Goal: Information Seeking & Learning: Find specific fact

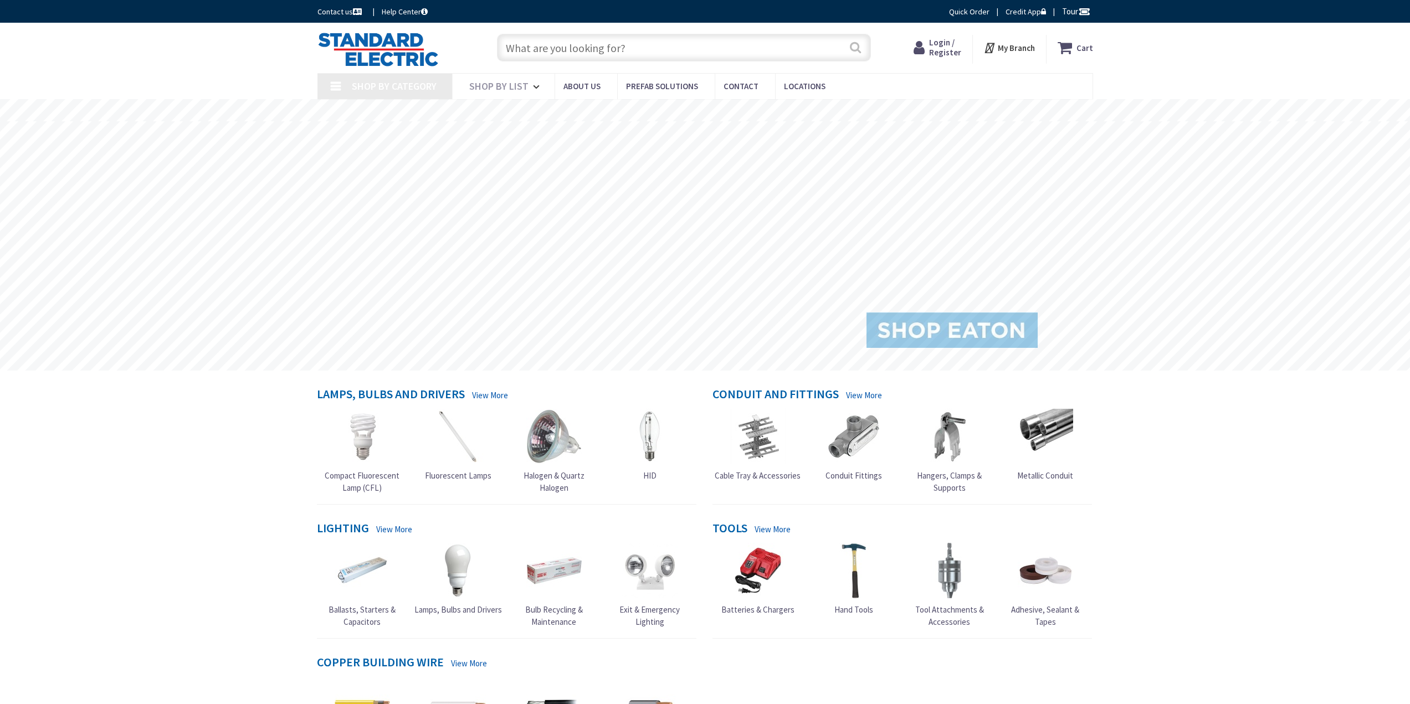
type input "Wessagussett Wetland and [GEOGRAPHIC_DATA] - Historic Conservation Site, [STREE…"
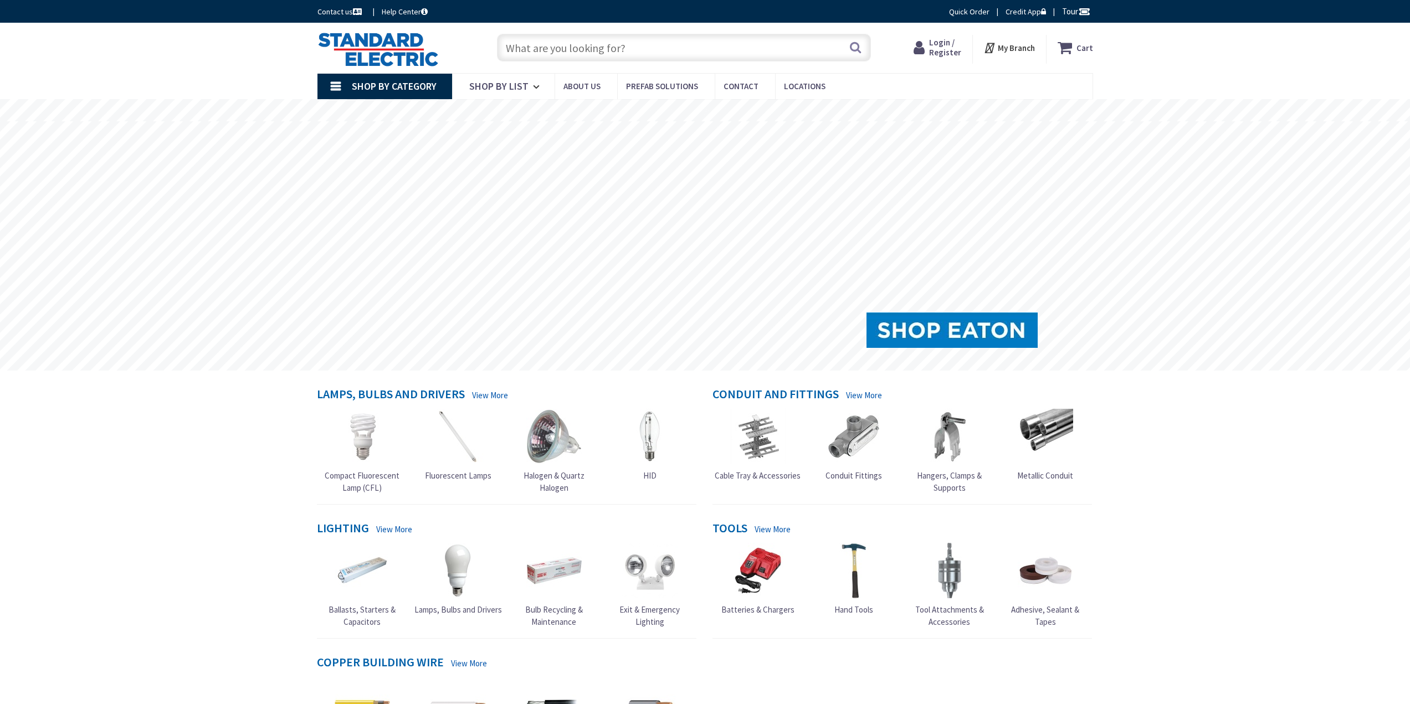
click at [733, 42] on input "text" at bounding box center [684, 48] width 374 height 28
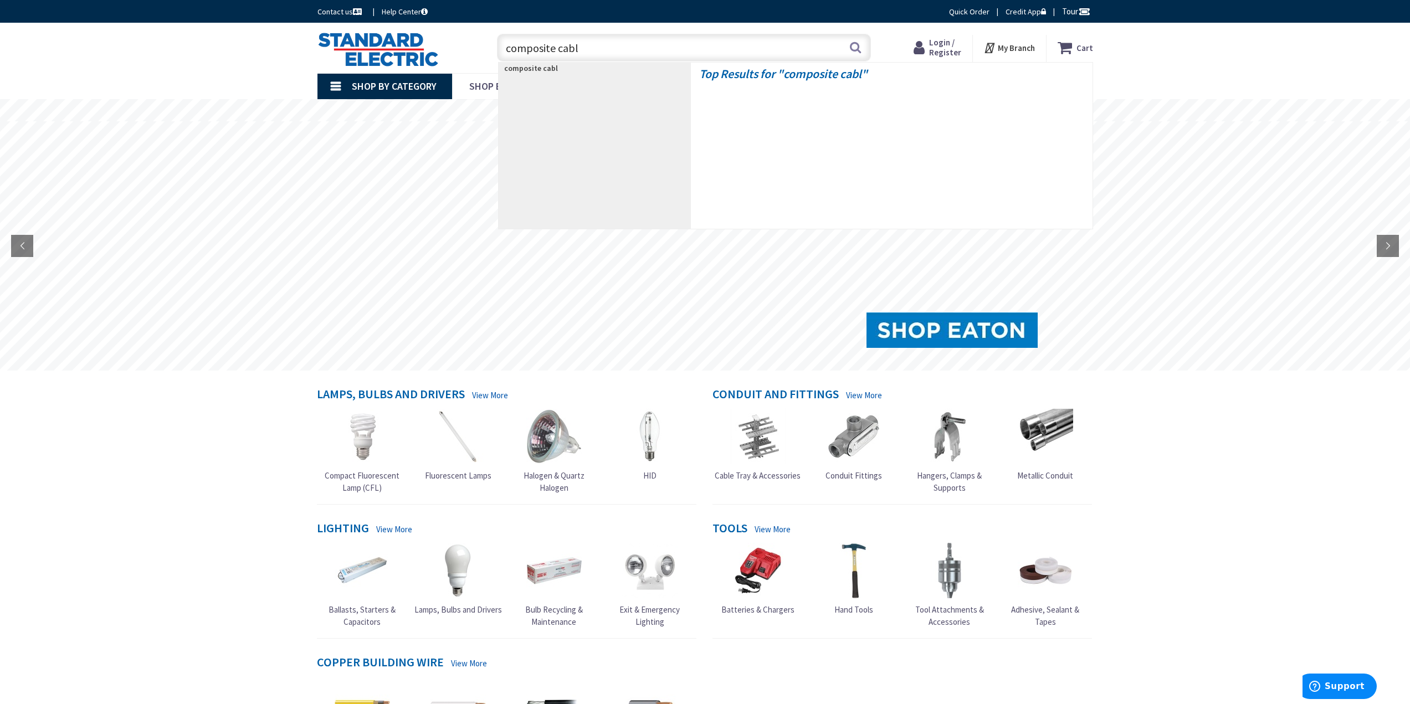
type input "composite cable"
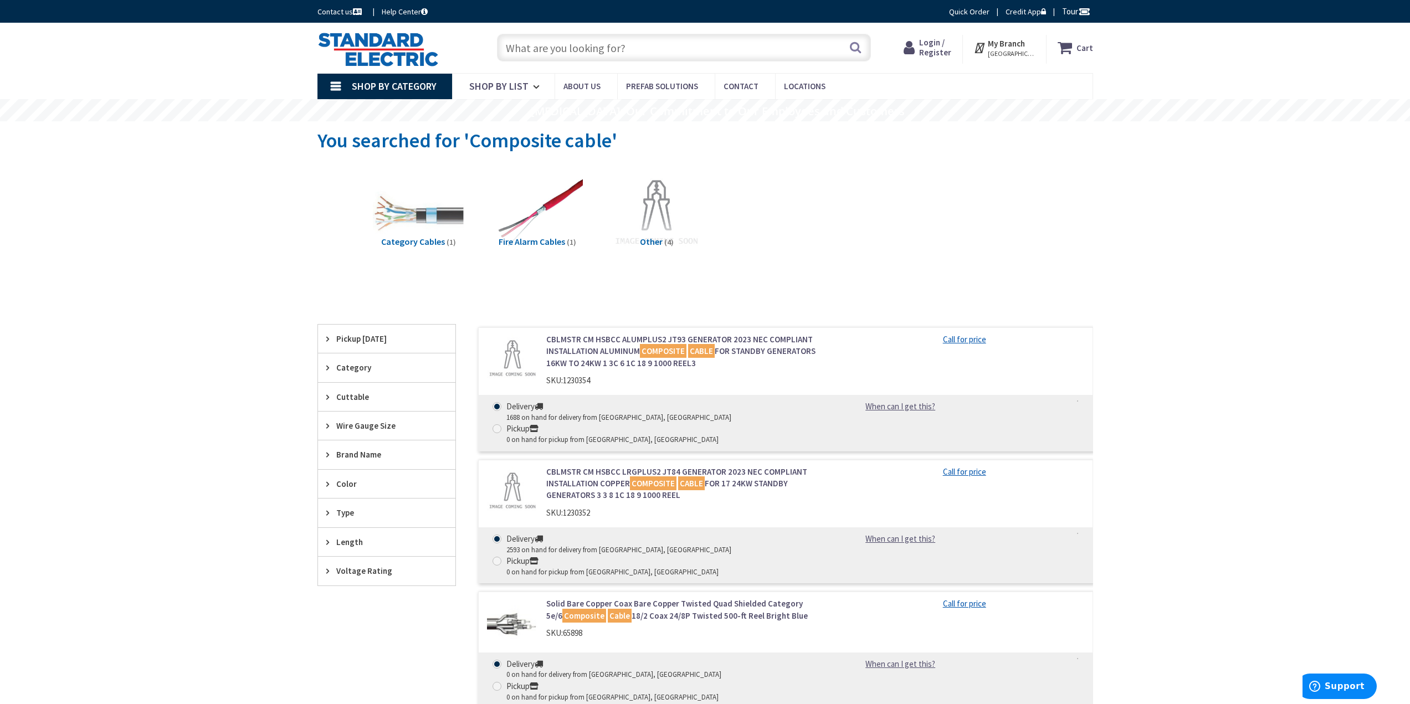
click at [580, 49] on input "text" at bounding box center [684, 48] width 374 height 28
click at [574, 53] on input "text" at bounding box center [684, 48] width 374 height 28
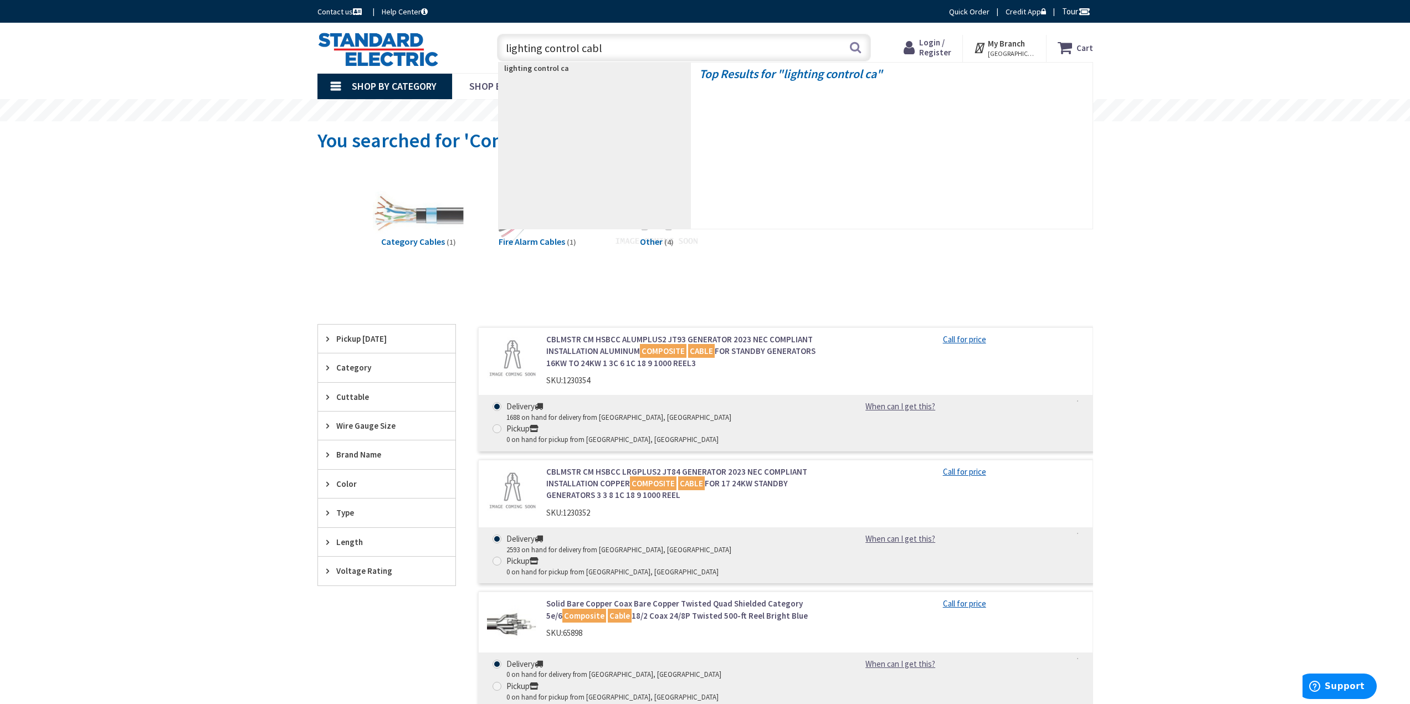
type input "lighting control cable"
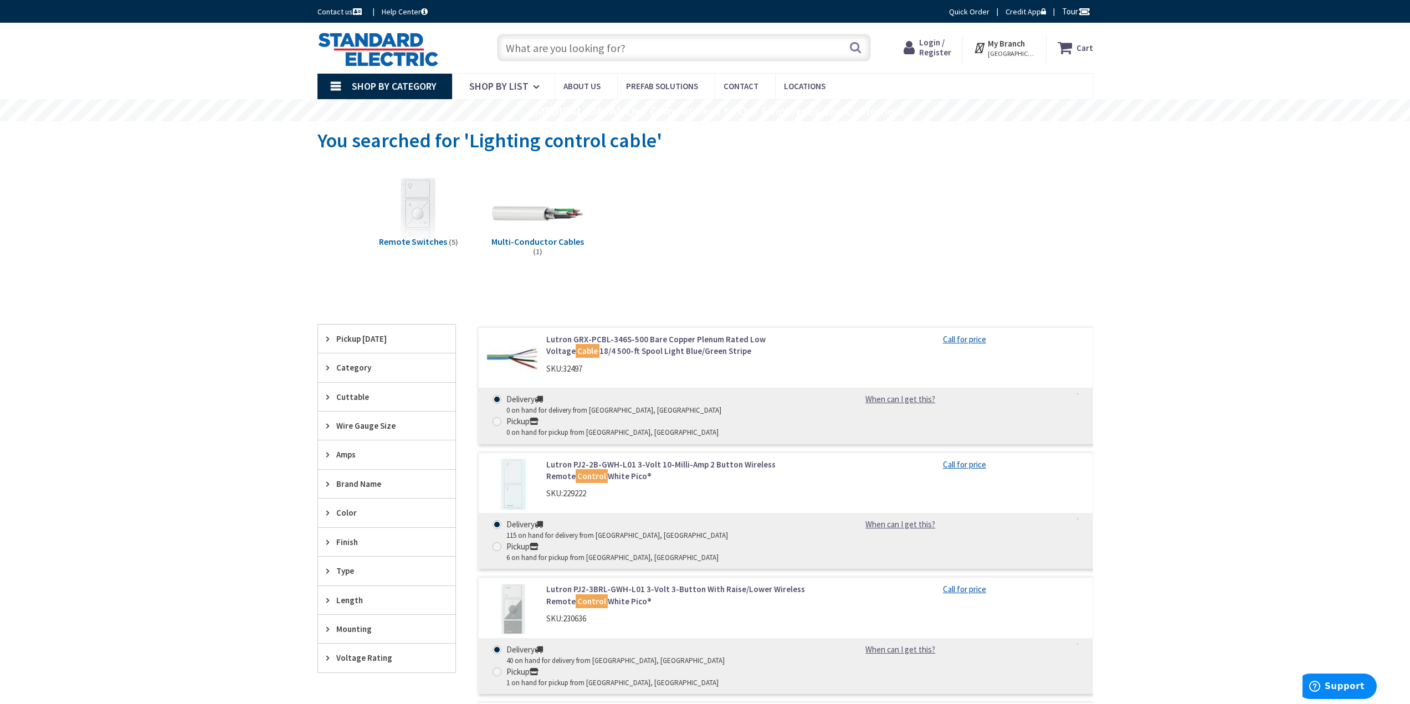
click at [606, 52] on input "text" at bounding box center [684, 48] width 374 height 28
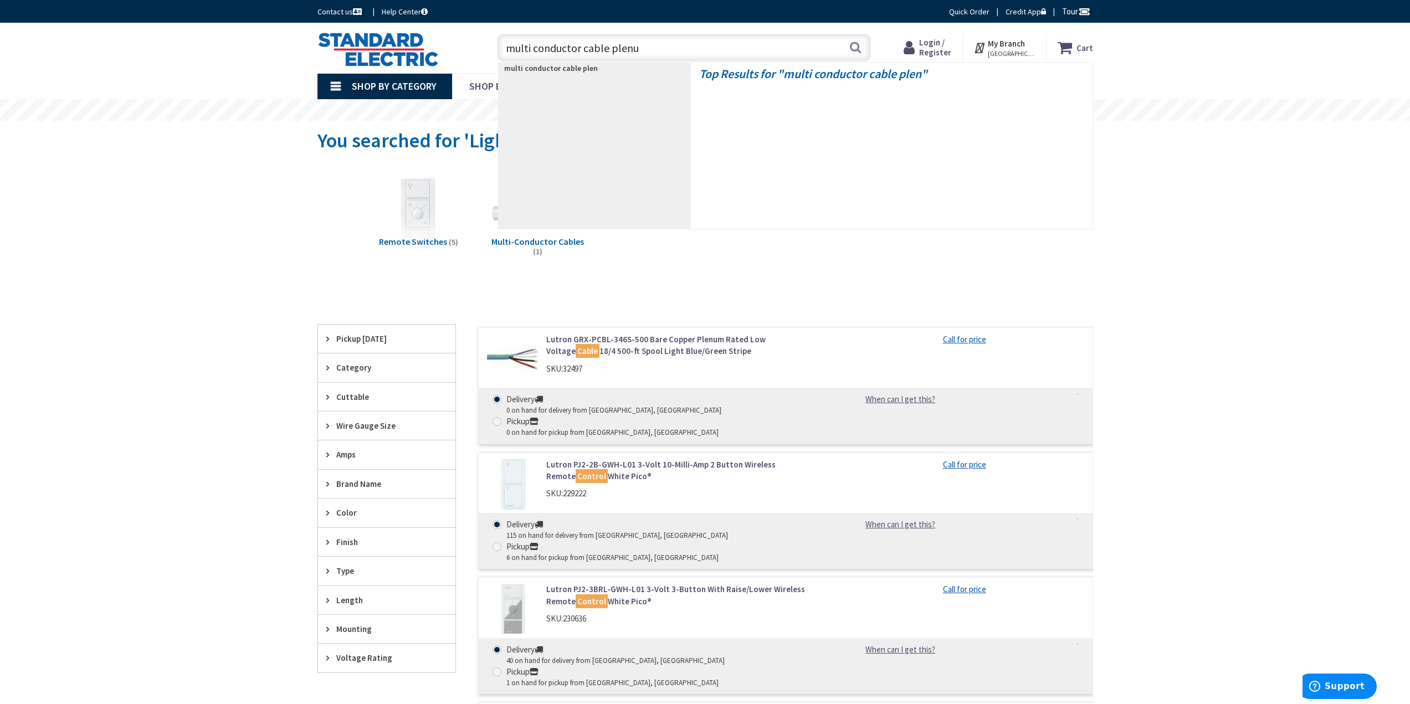
type input "multi conductor cable plenum"
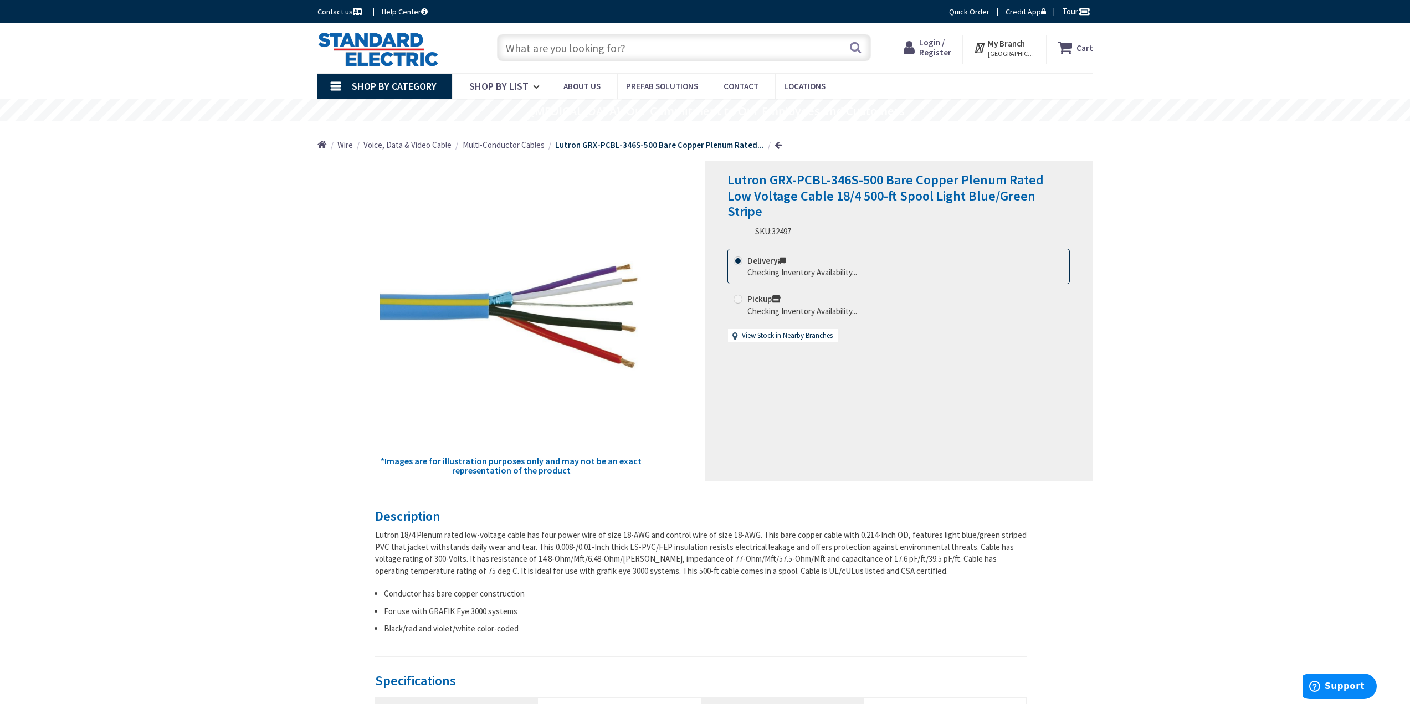
scroll to position [166, 0]
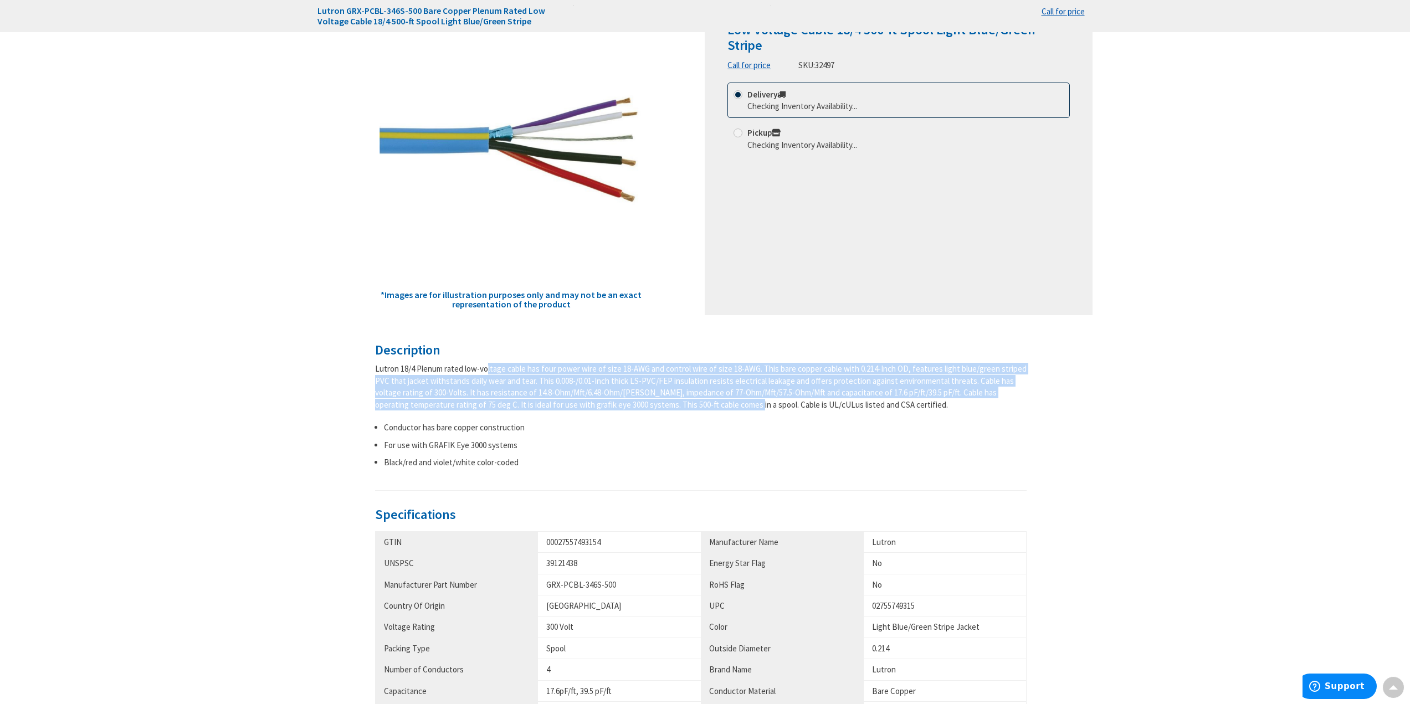
drag, startPoint x: 444, startPoint y: 372, endPoint x: 685, endPoint y: 410, distance: 243.4
click at [708, 409] on div "Lutron 18/4 Plenum rated low-voltage cable has four power wire of size 18-AWG a…" at bounding box center [701, 387] width 652 height 48
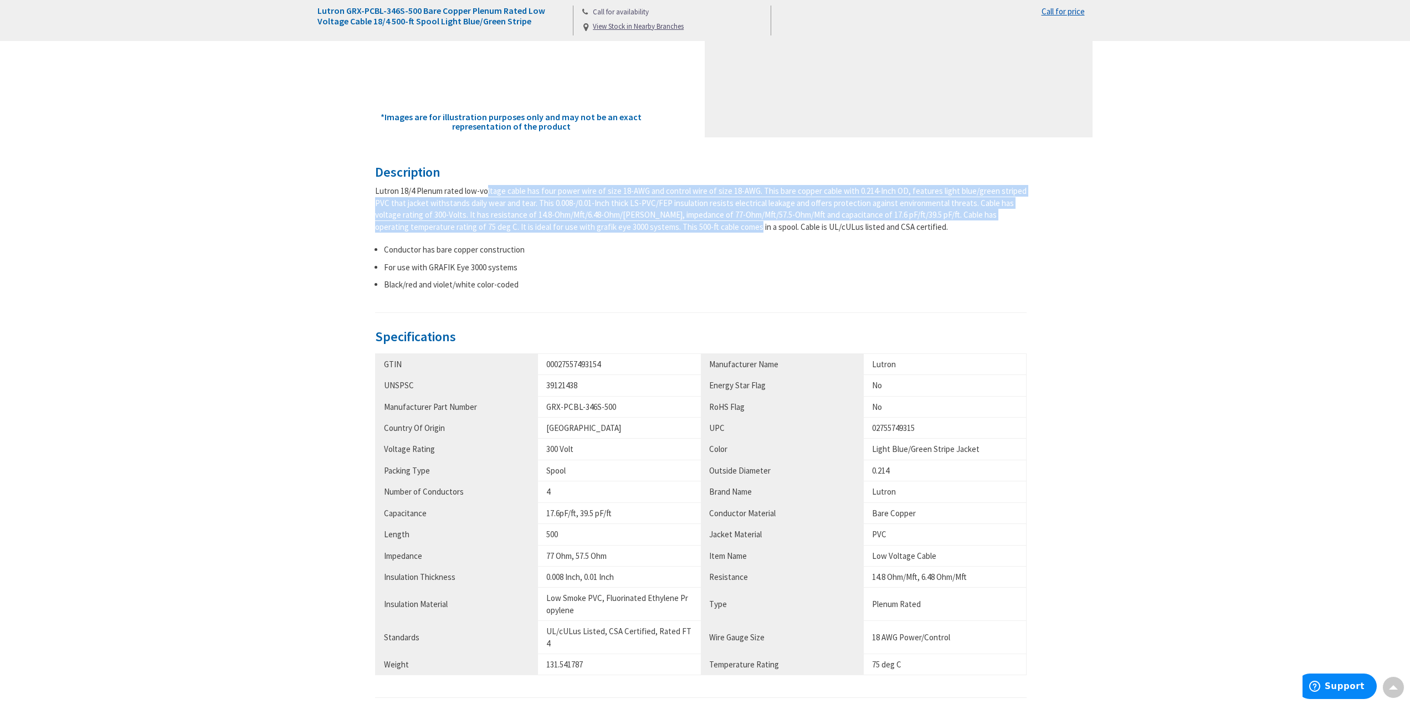
scroll to position [111, 0]
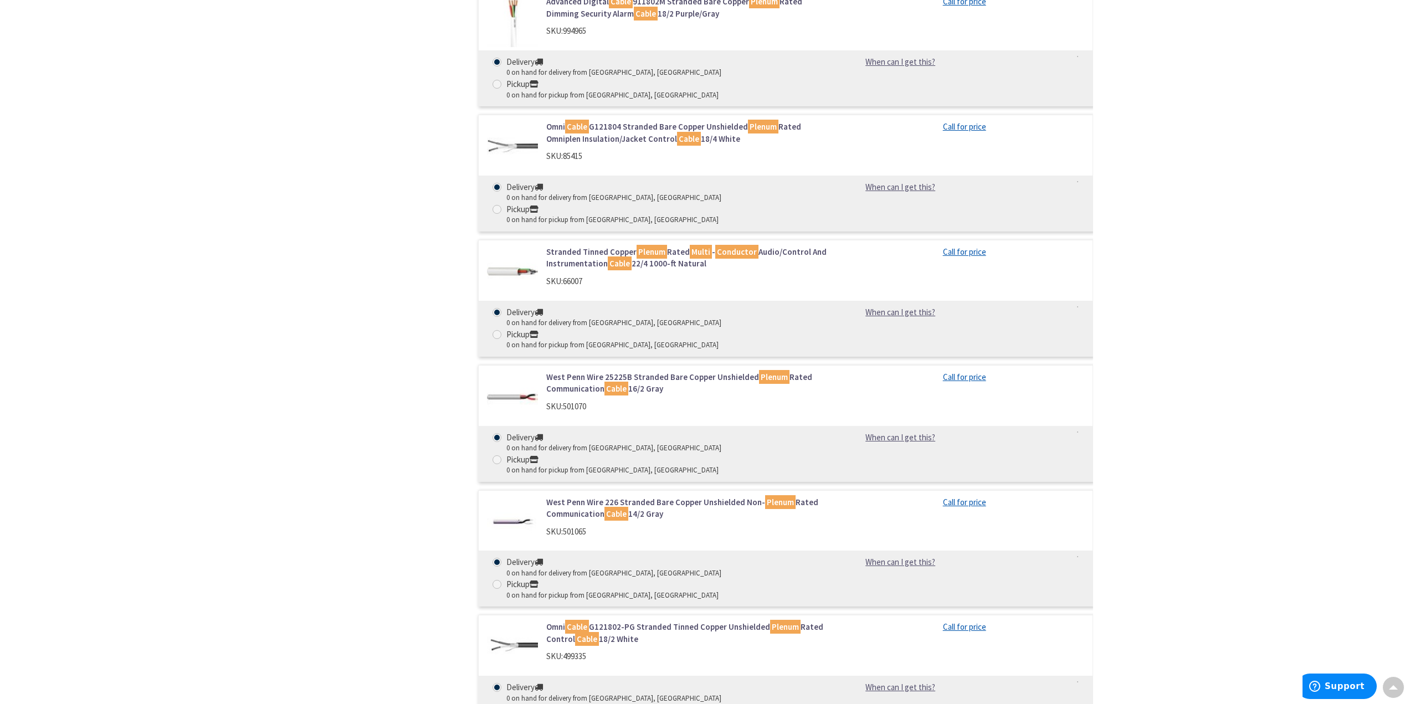
scroll to position [3491, 0]
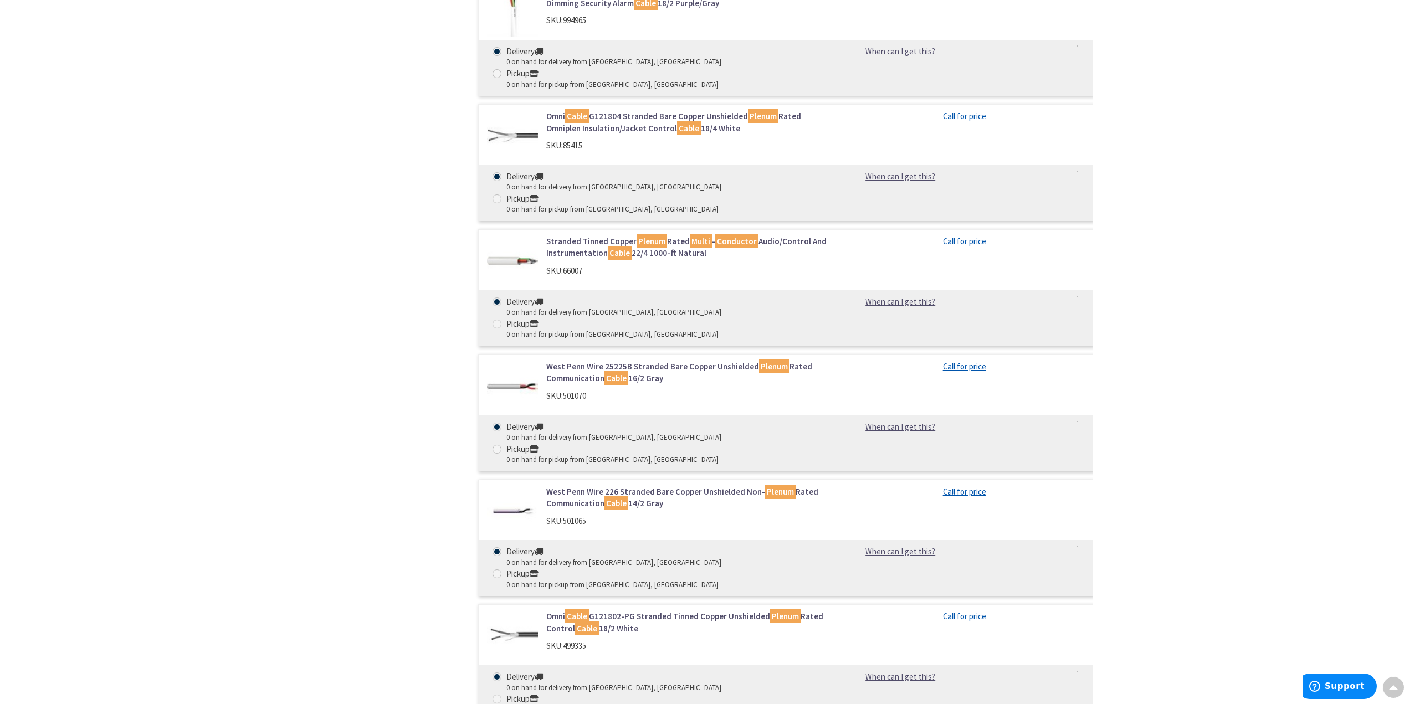
drag, startPoint x: 585, startPoint y: 385, endPoint x: 361, endPoint y: 374, distance: 224.7
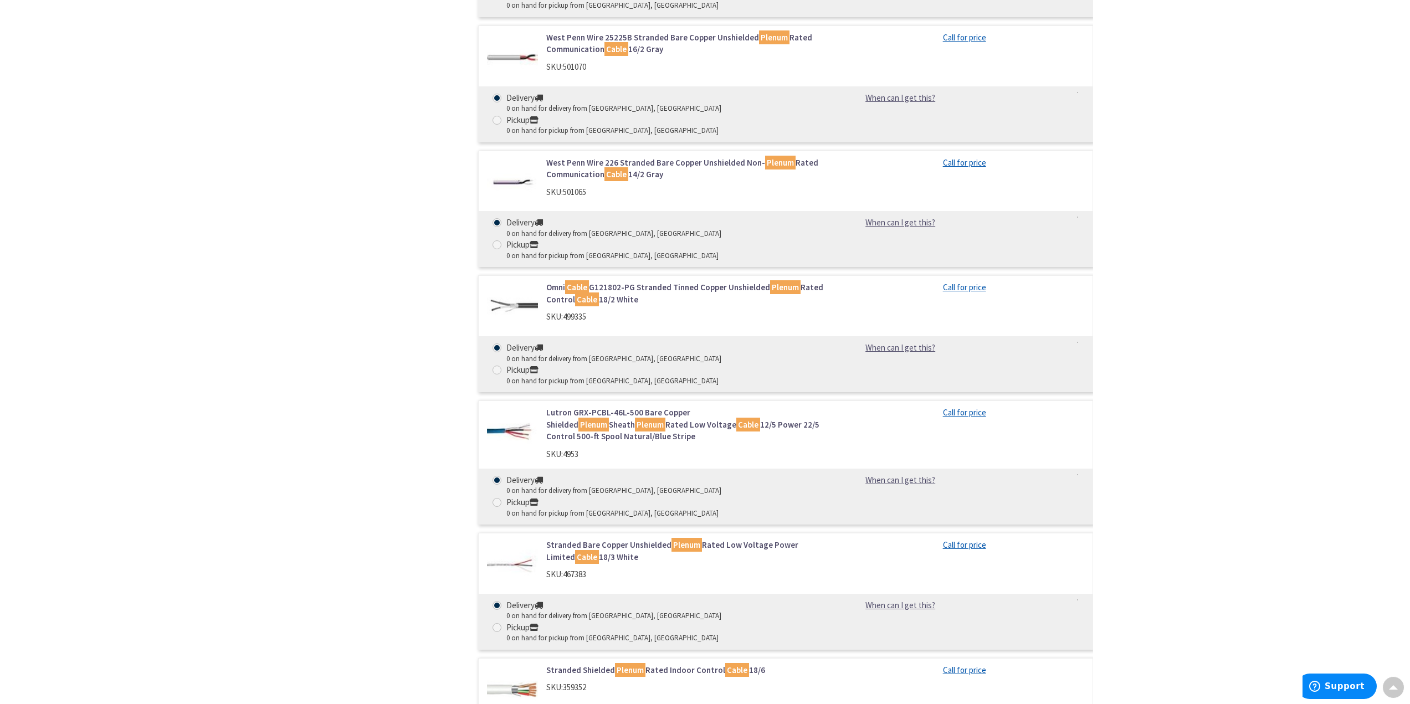
scroll to position [3824, 0]
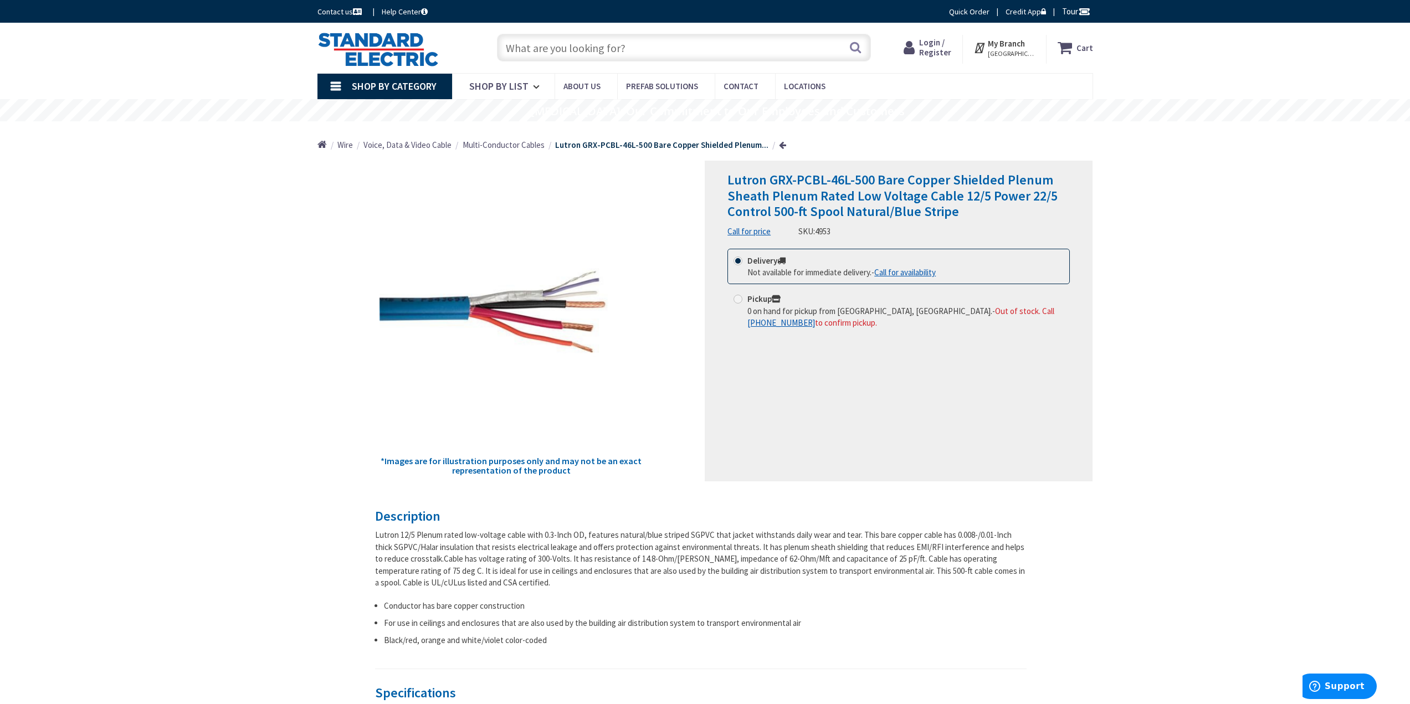
click at [970, 197] on span "Lutron GRX-PCBL-46L-500 Bare Copper Shielded Plenum Sheath Plenum Rated Low Vol…" at bounding box center [893, 195] width 330 height 49
click at [612, 47] on input "text" at bounding box center [684, 48] width 374 height 28
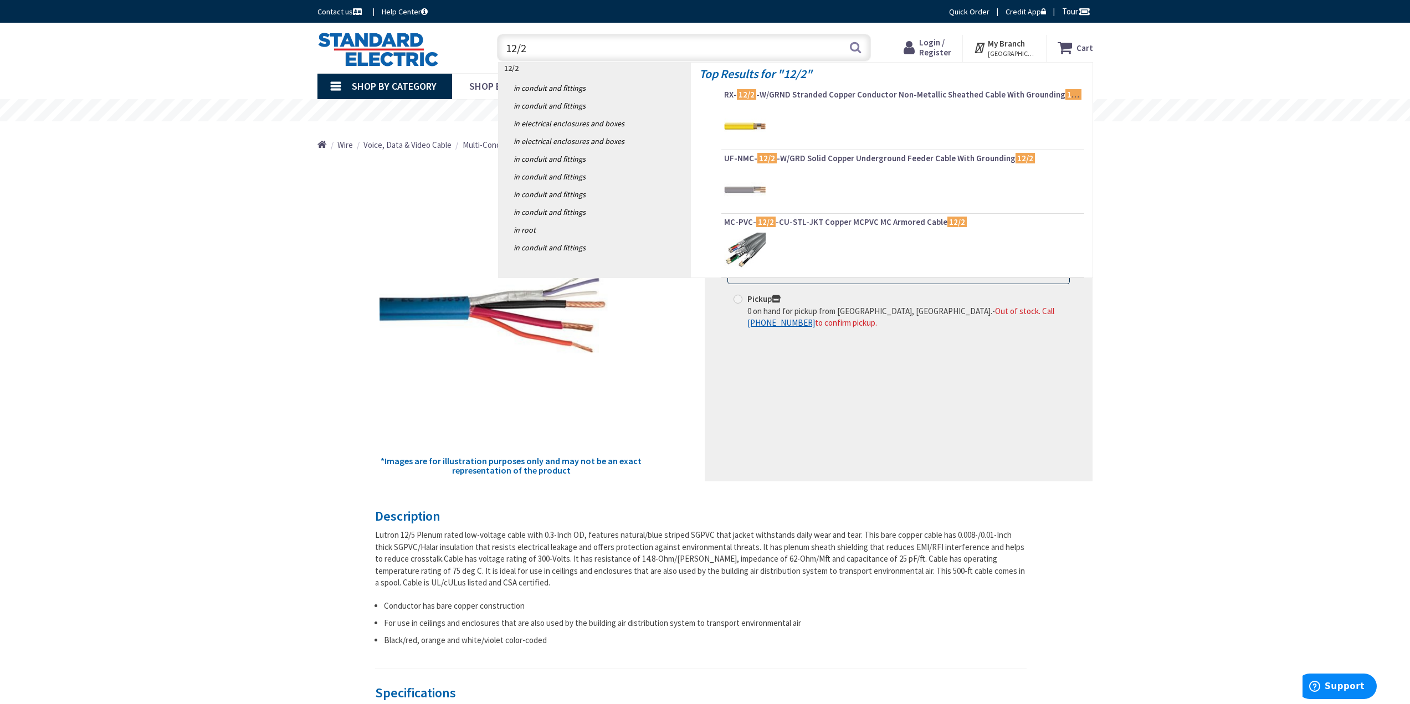
click at [1019, 399] on div "Lutron GRX-PCBL-46L-500 Bare Copper Shielded Plenum Sheath Plenum Rated Low Vol…" at bounding box center [899, 321] width 388 height 321
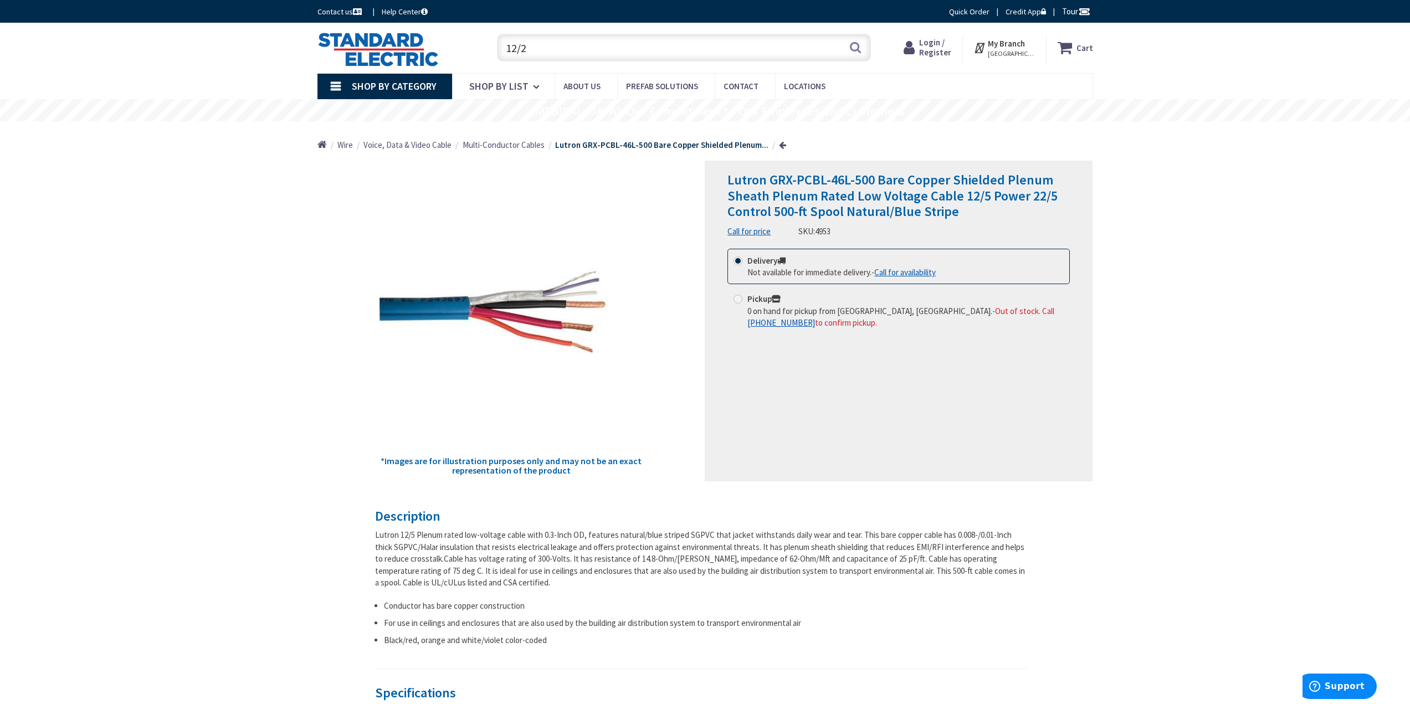
click at [612, 44] on input "12/2" at bounding box center [684, 48] width 374 height 28
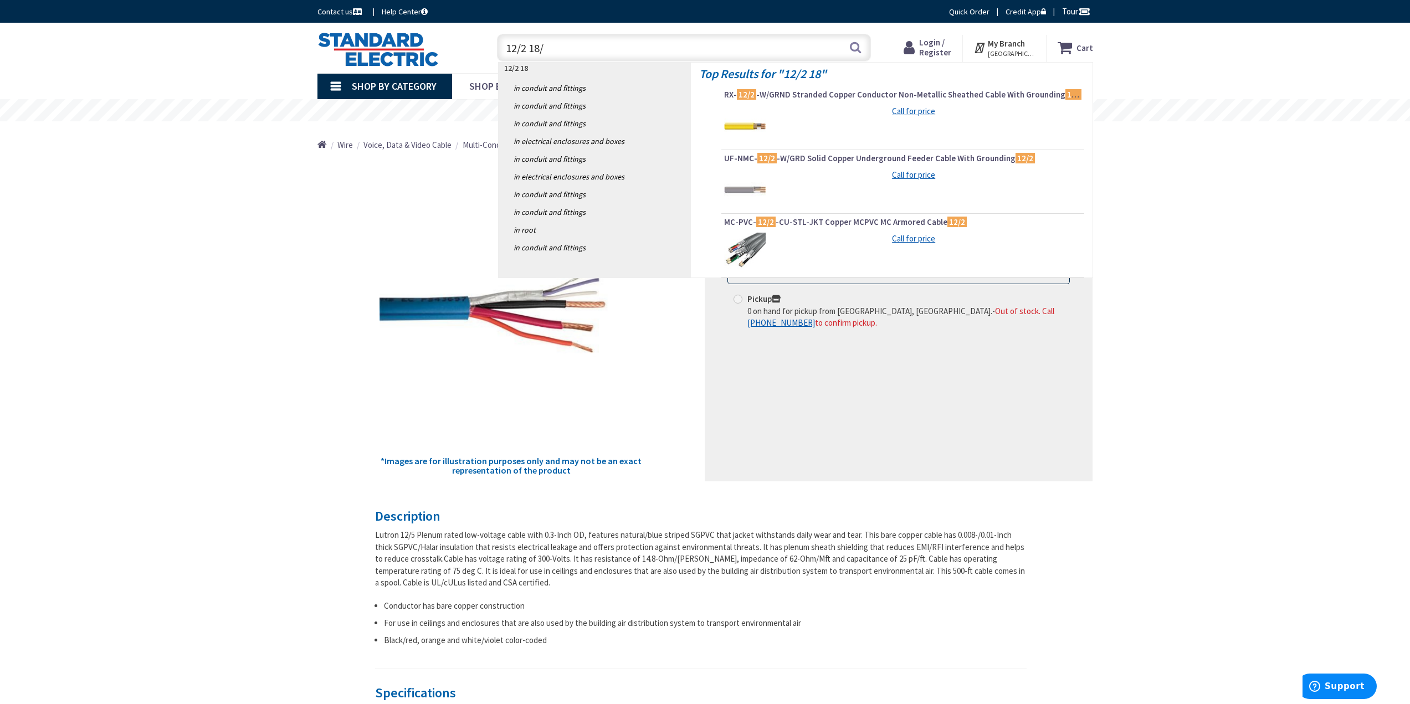
type input "12/2 18/2"
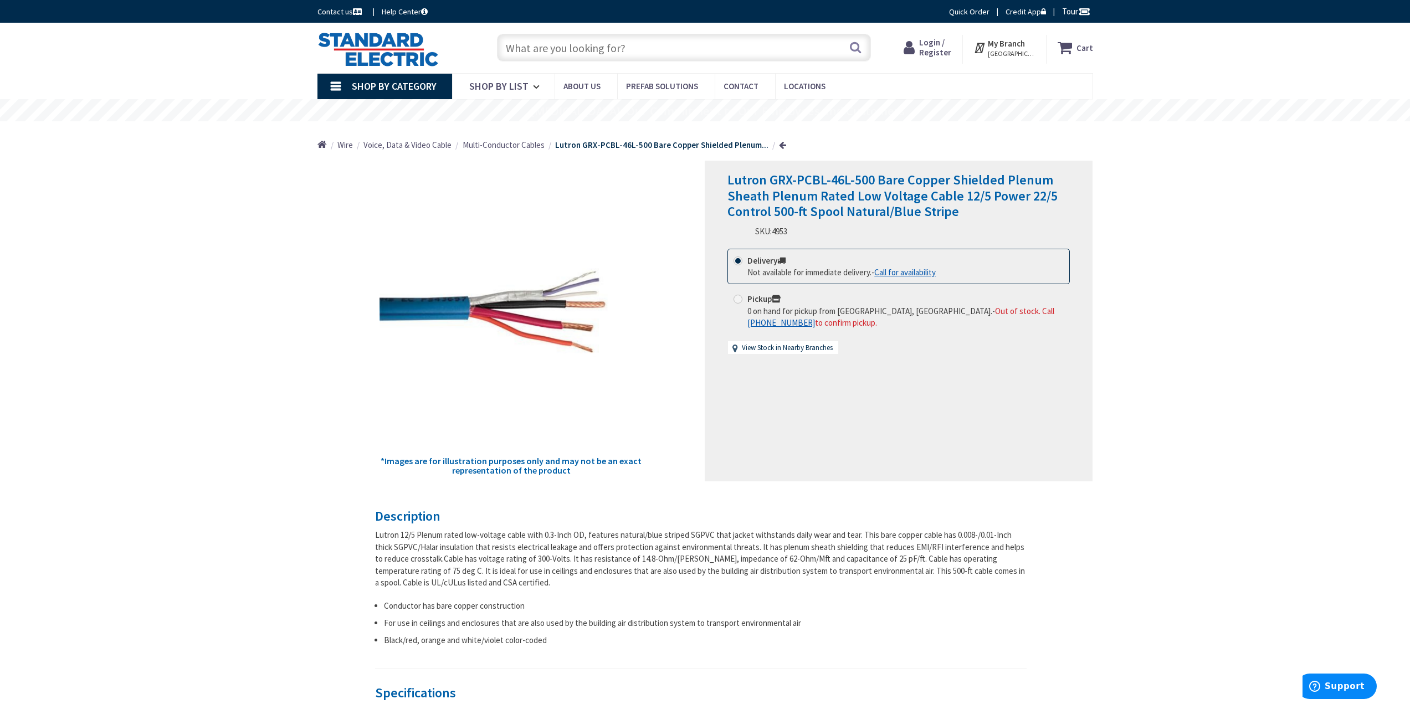
click at [1005, 219] on h1 "Lutron GRX-PCBL-46L-500 Bare Copper Shielded Plenum Sheath Plenum Rated Low Vol…" at bounding box center [899, 196] width 342 height 48
click at [674, 42] on input "text" at bounding box center [684, 48] width 374 height 28
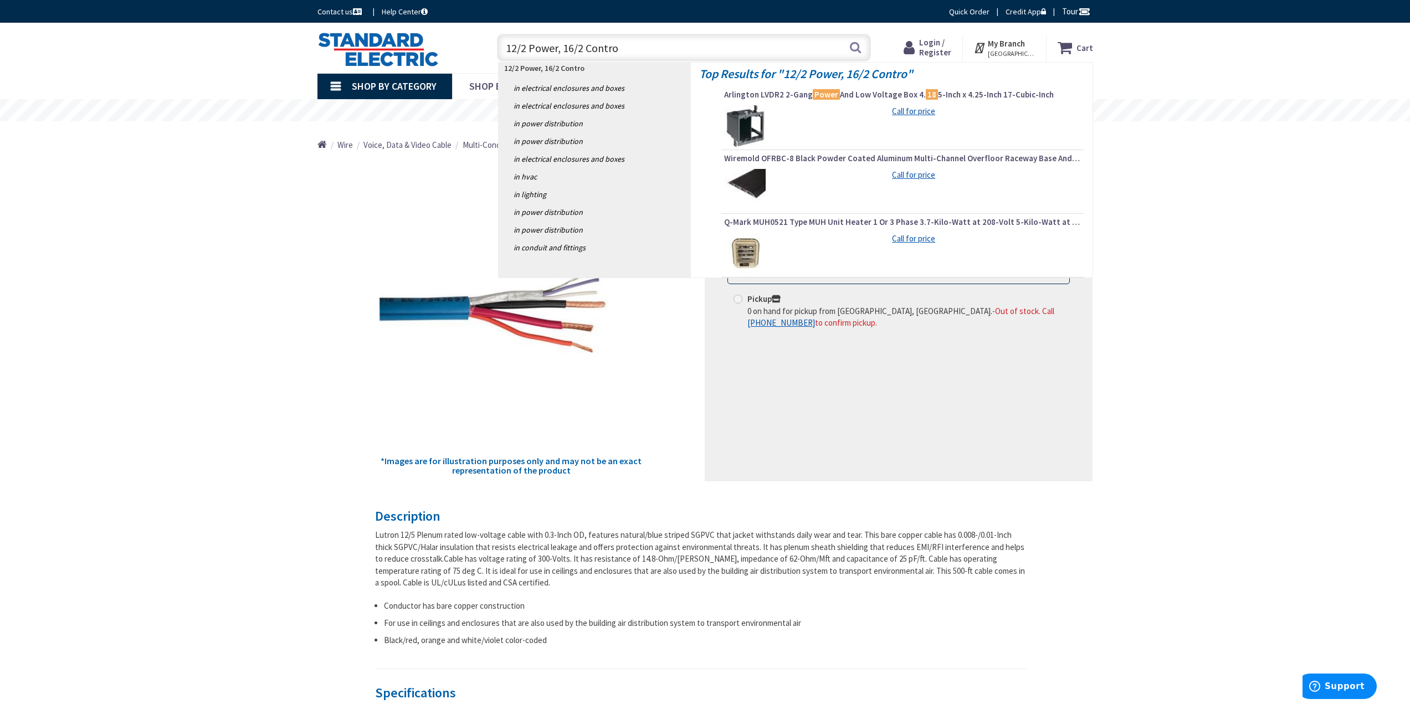
type input "12/2 Power, 16/2 Control"
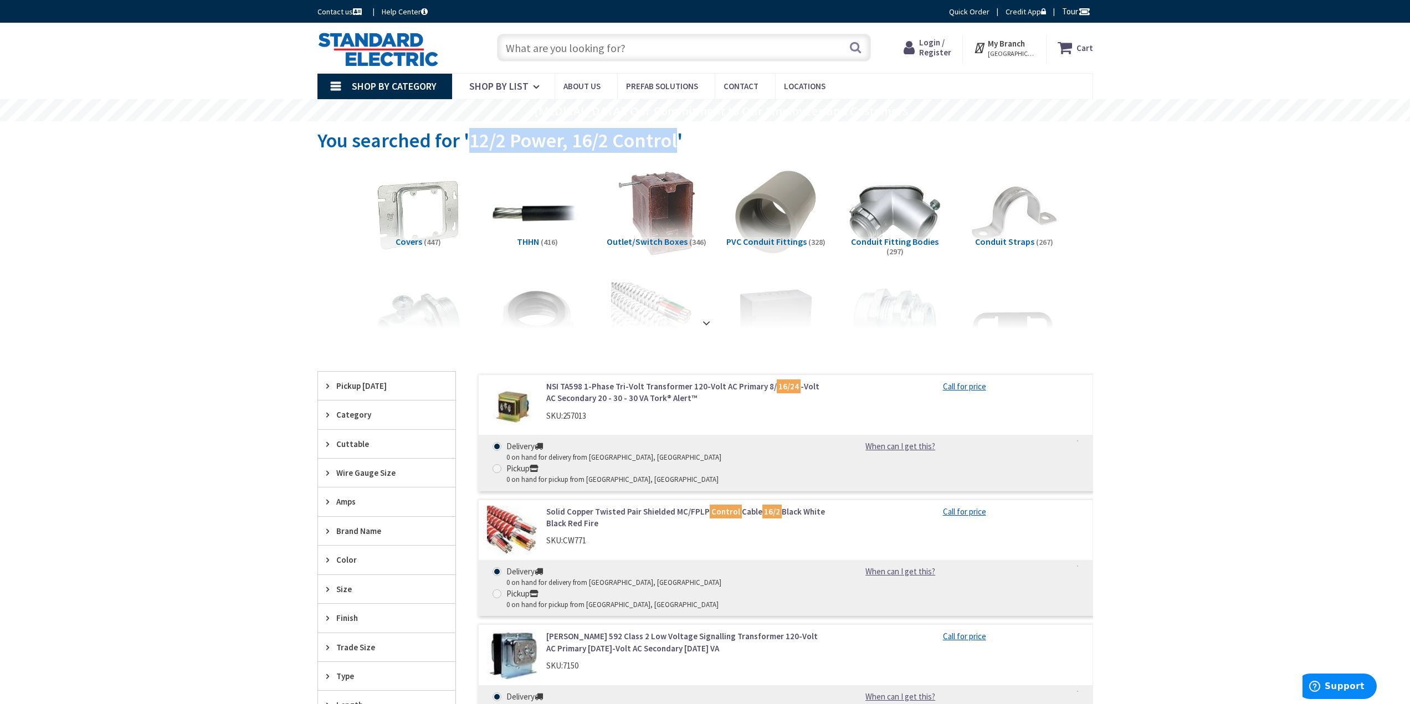
drag, startPoint x: 677, startPoint y: 141, endPoint x: 468, endPoint y: 136, distance: 209.5
click at [468, 136] on span "You searched for '12/2 Power, 16/2 Control'" at bounding box center [500, 140] width 365 height 25
copy span "12/2 Power, 16/2 Control"
click at [641, 40] on input "text" at bounding box center [684, 48] width 374 height 28
paste input "12/2 Power, 16/2 Control"
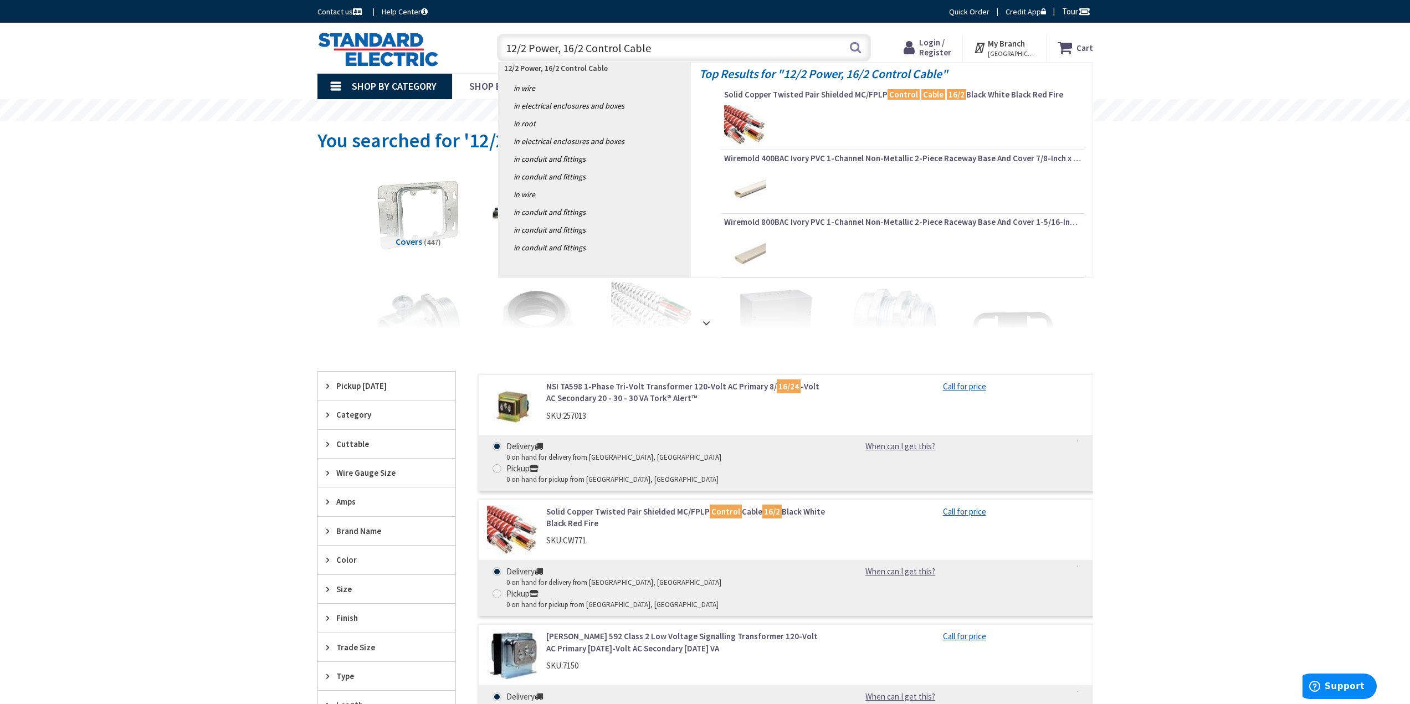
click at [570, 50] on input "12/2 Power, 16/2 Control Cable" at bounding box center [684, 48] width 374 height 28
type input "12/2 Power, 18/2 Control Cable"
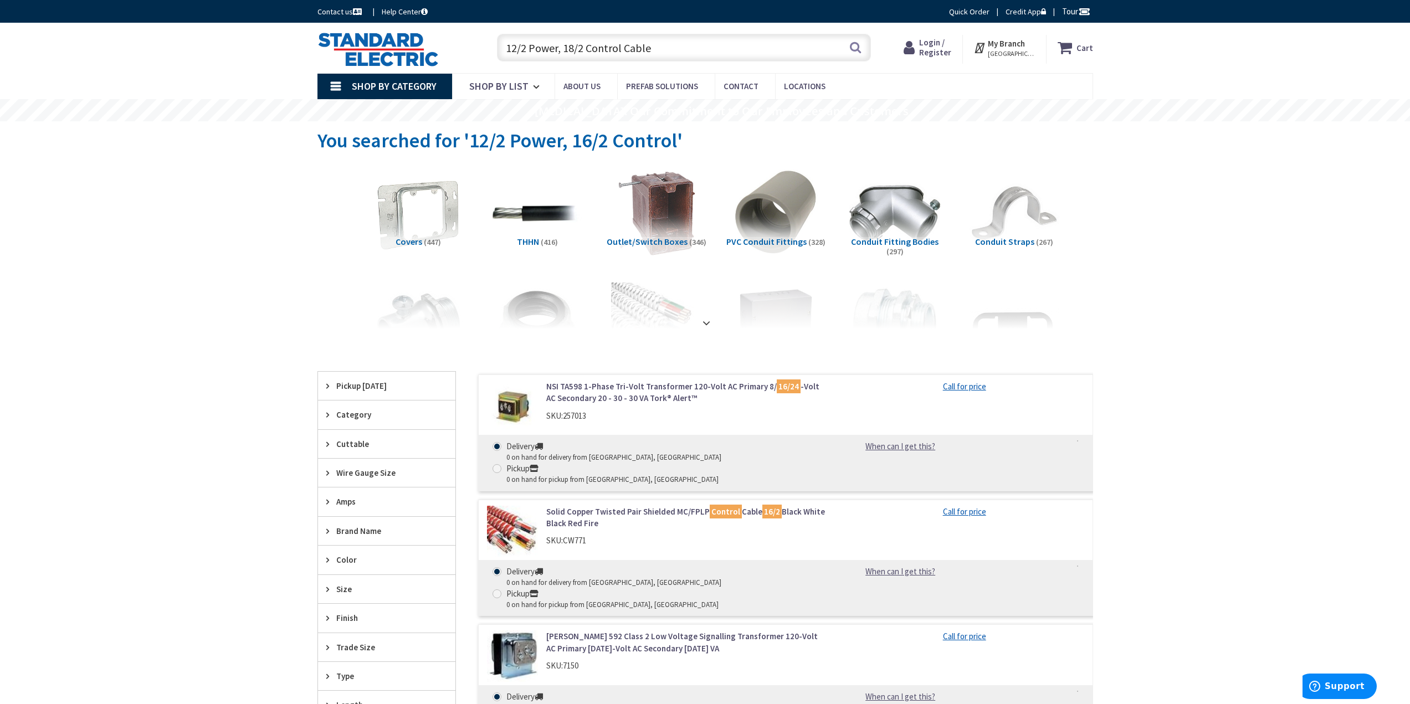
drag, startPoint x: 659, startPoint y: 49, endPoint x: 498, endPoint y: 50, distance: 161.3
click at [498, 50] on input "12/2 Power, 18/2 Control Cable" at bounding box center [684, 48] width 374 height 28
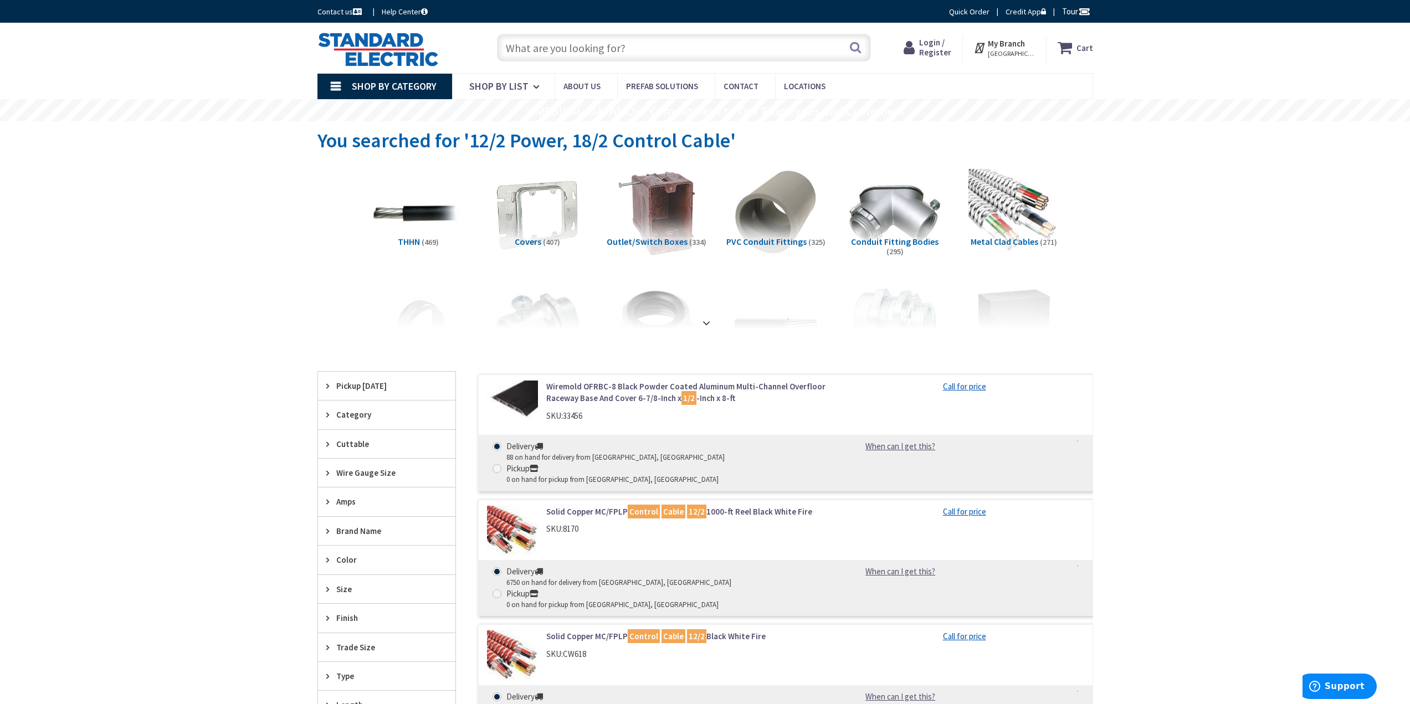
click at [659, 39] on input "text" at bounding box center [684, 48] width 374 height 28
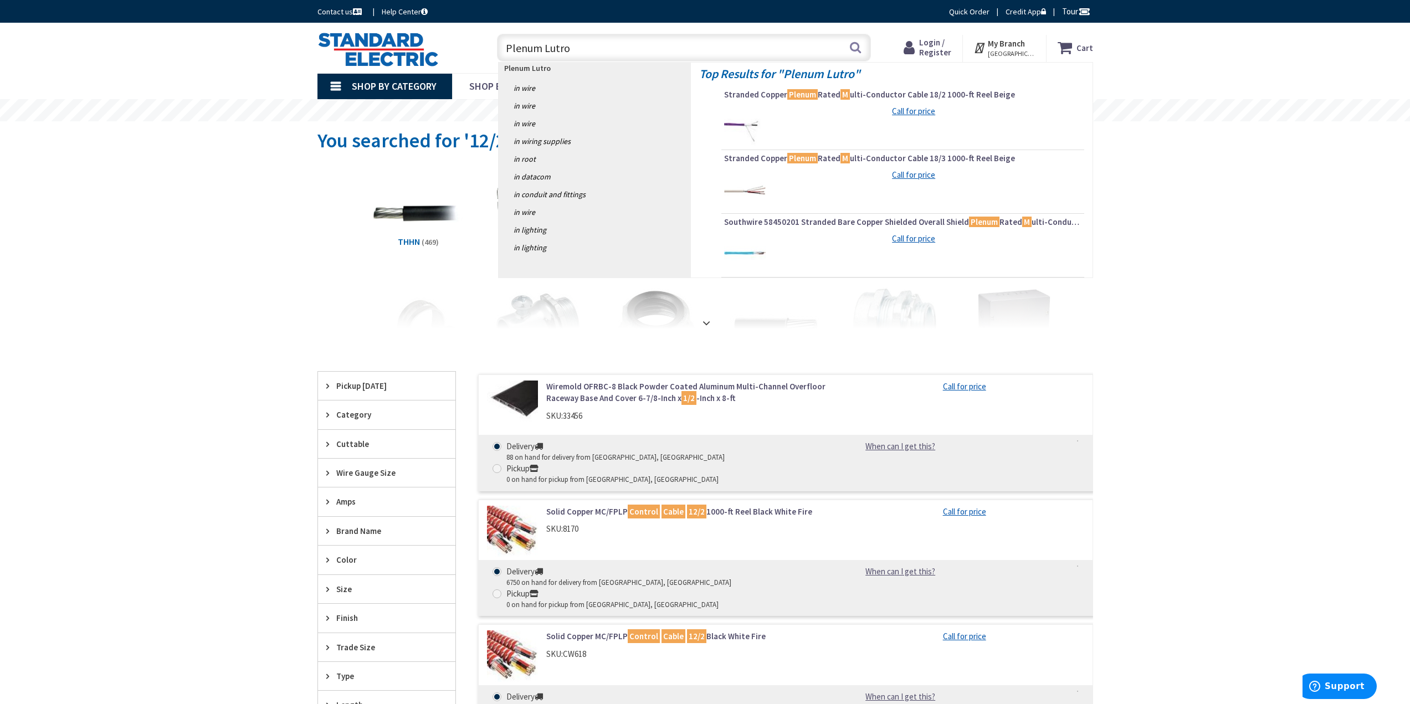
type input "Plenum Lutron"
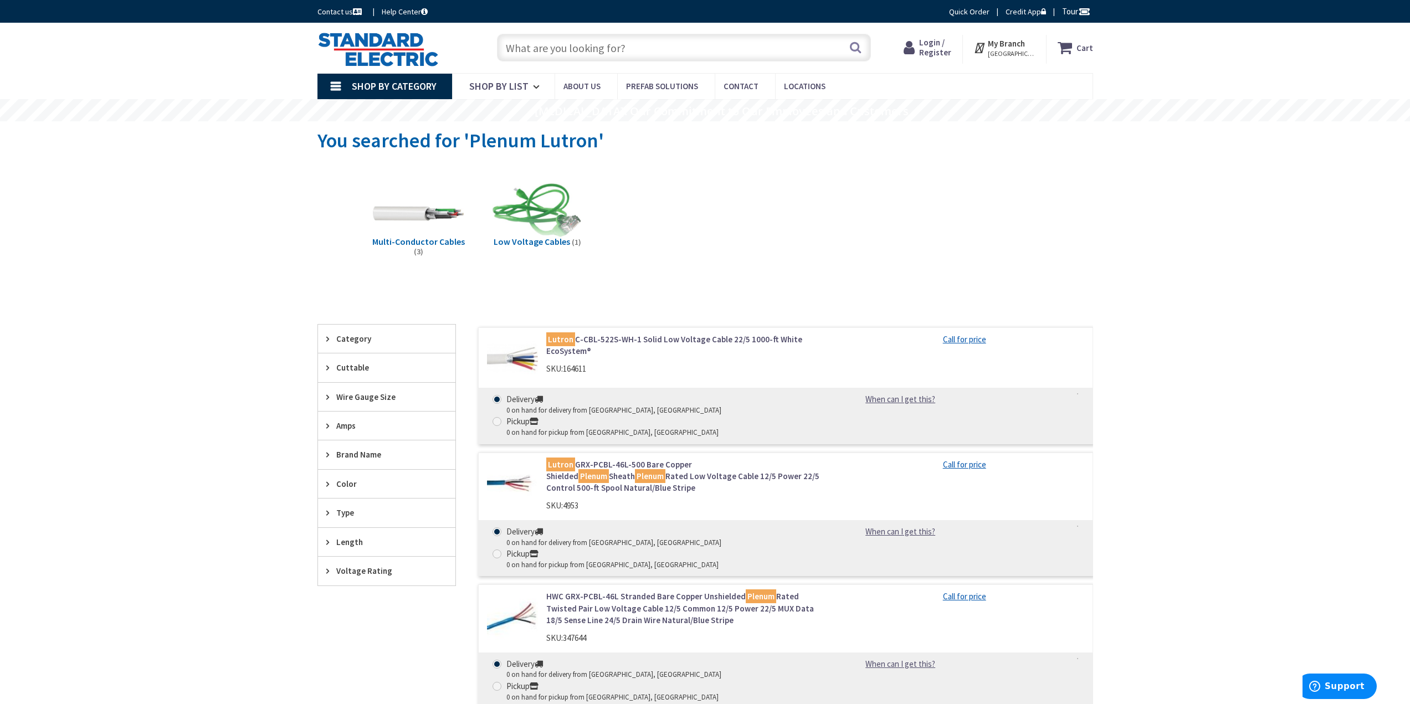
click at [608, 45] on input "text" at bounding box center [684, 48] width 374 height 28
